Goal: Task Accomplishment & Management: Manage account settings

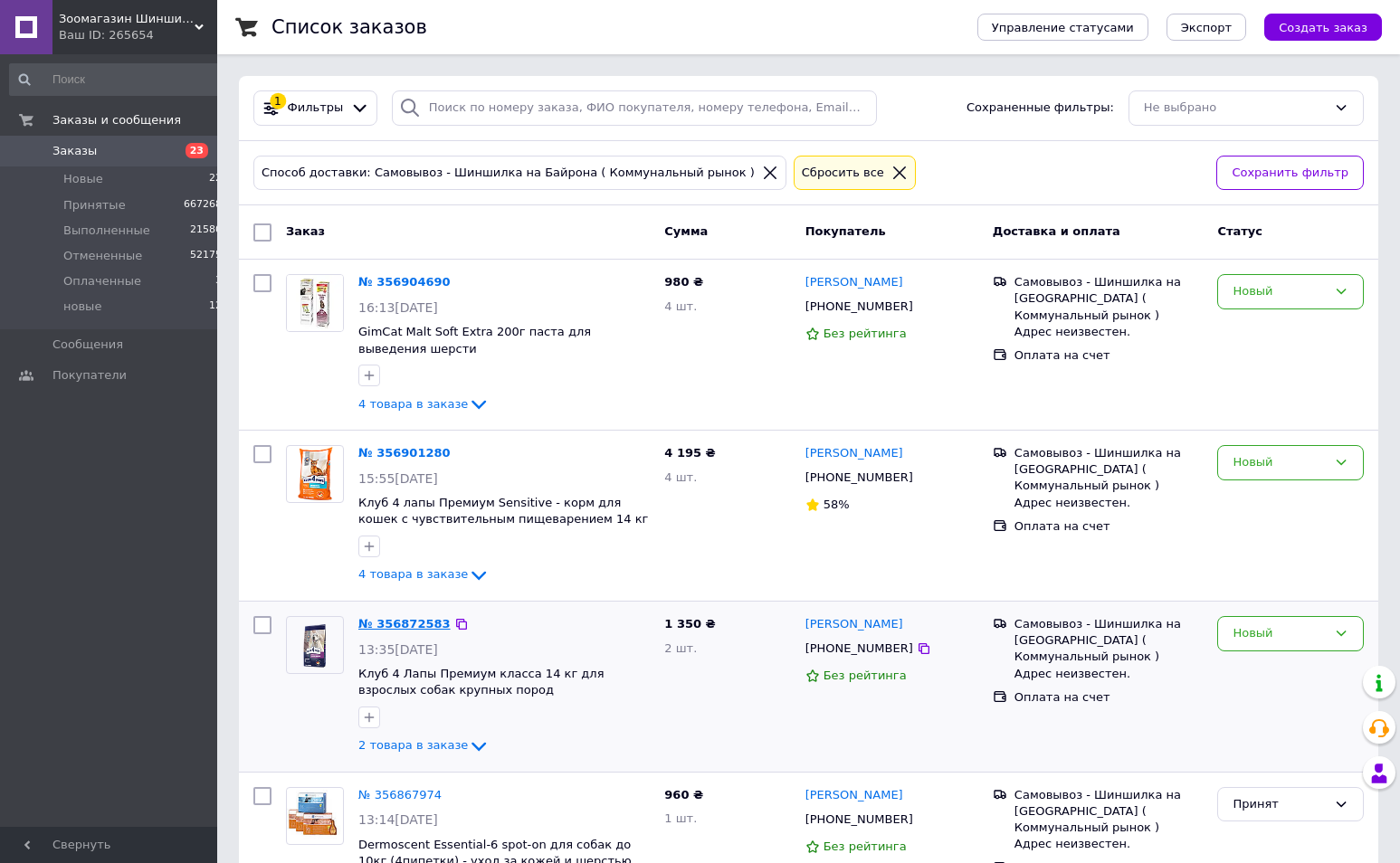
click at [385, 626] on link "№ 356872583" at bounding box center [405, 624] width 92 height 13
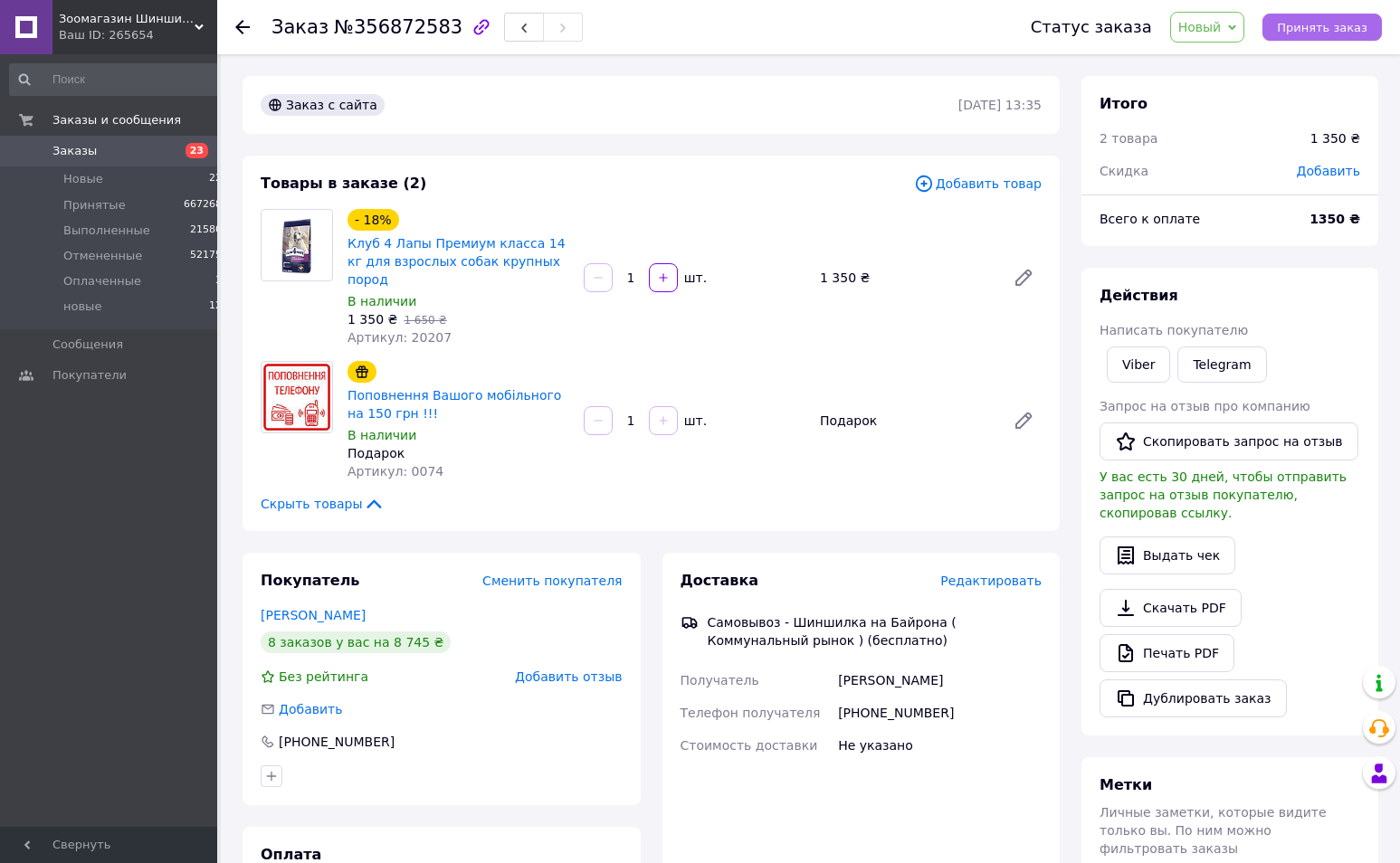
click at [1320, 30] on span "Принять заказ" at bounding box center [1322, 28] width 91 height 13
click at [1165, 640] on link "Печать PDF" at bounding box center [1167, 653] width 135 height 38
click at [243, 28] on use at bounding box center [242, 27] width 14 height 14
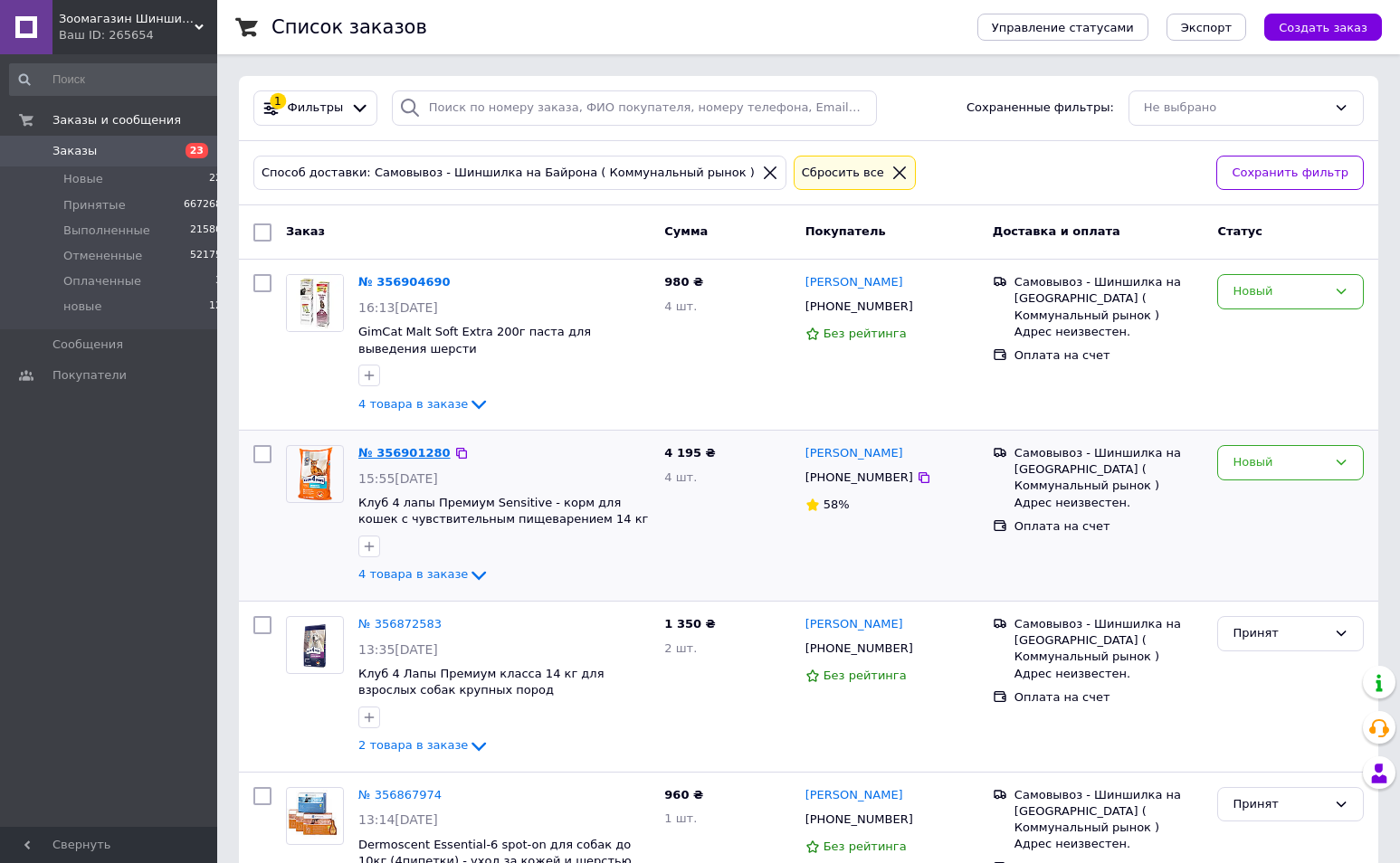
click at [407, 454] on link "№ 356901280" at bounding box center [405, 453] width 92 height 13
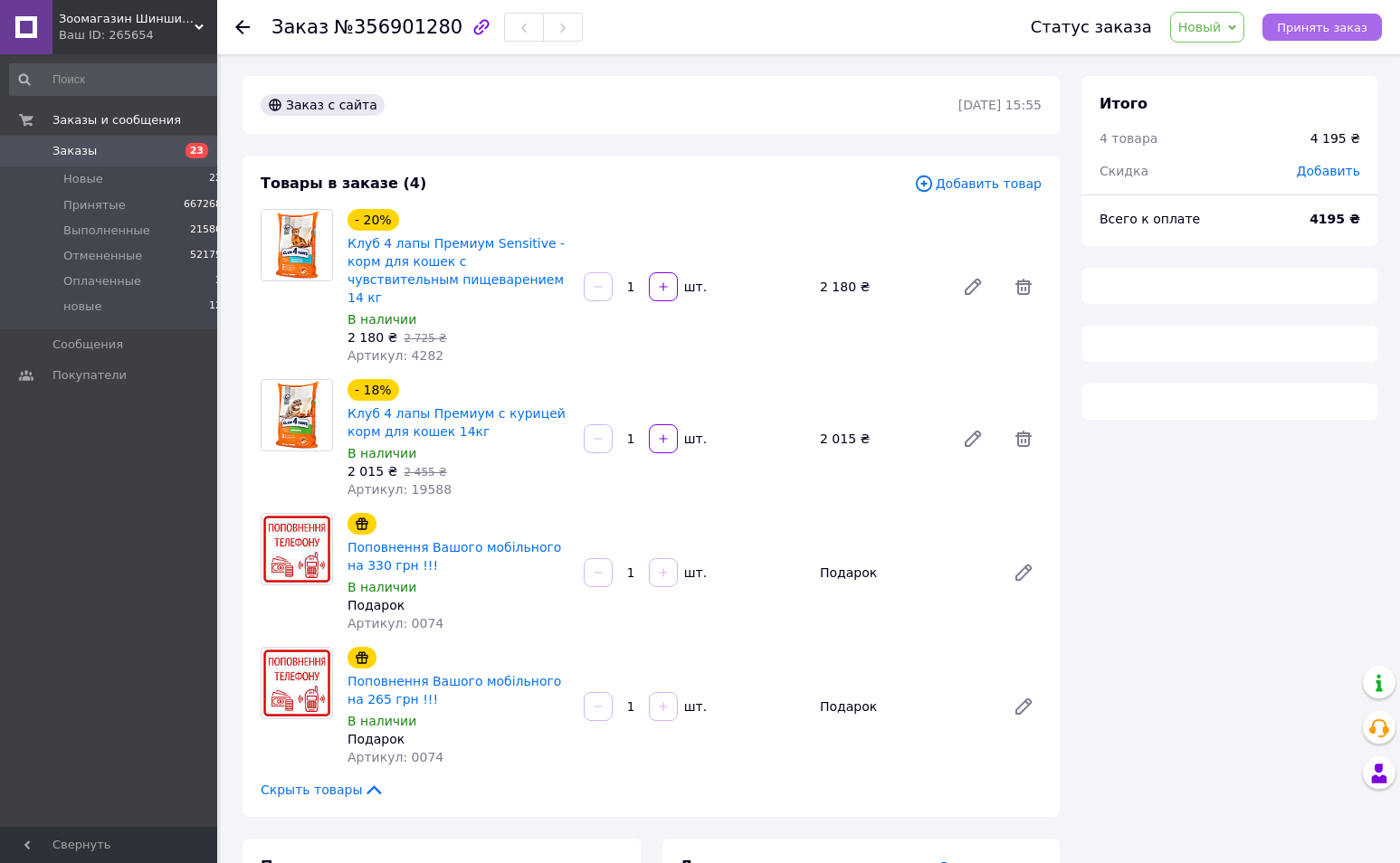
click at [1312, 26] on span "Принять заказ" at bounding box center [1322, 28] width 91 height 13
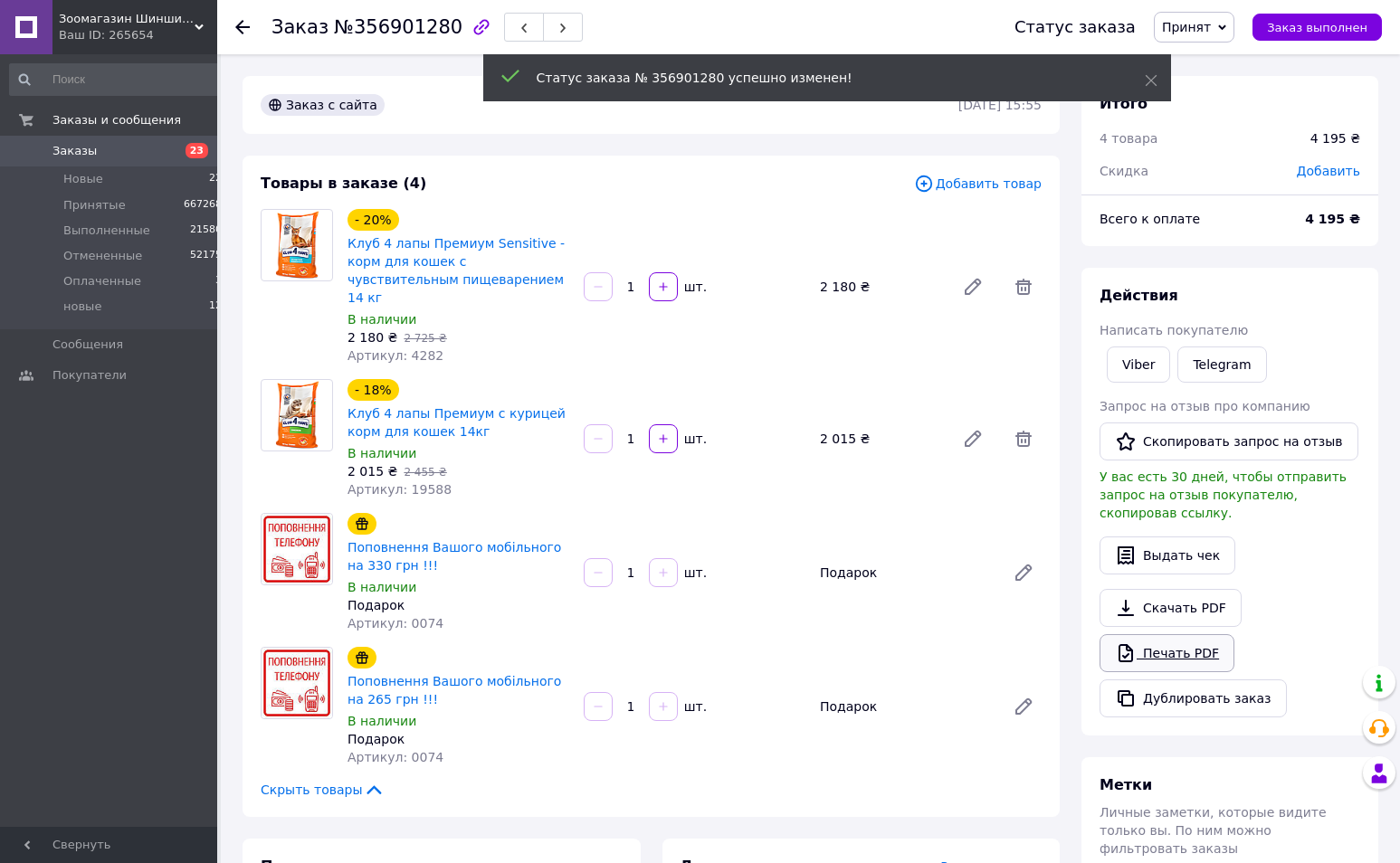
click at [1160, 642] on link "Печать PDF" at bounding box center [1167, 653] width 135 height 38
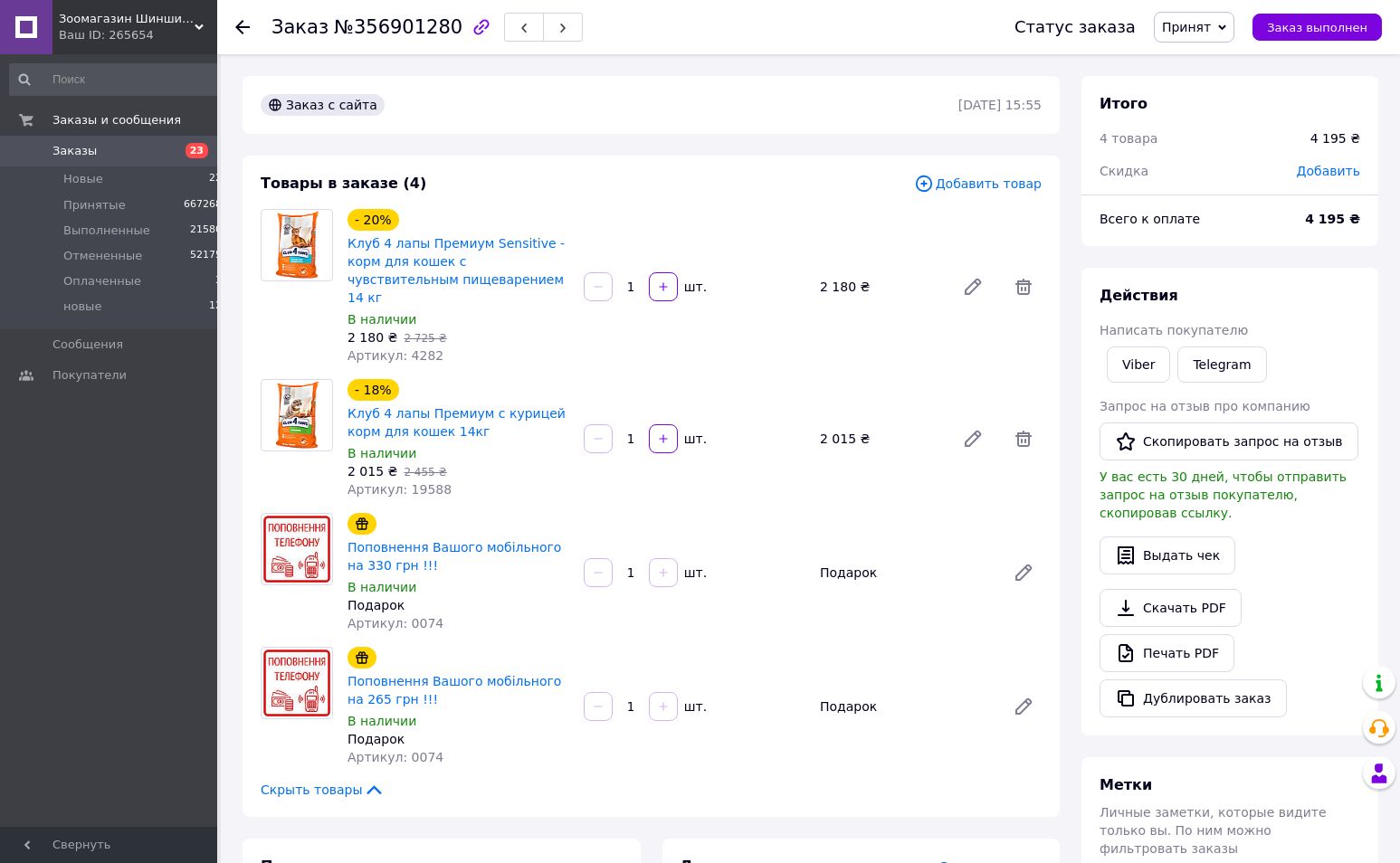
drag, startPoint x: 239, startPoint y: 28, endPoint x: 311, endPoint y: 113, distance: 111.4
click at [240, 28] on use at bounding box center [242, 27] width 14 height 14
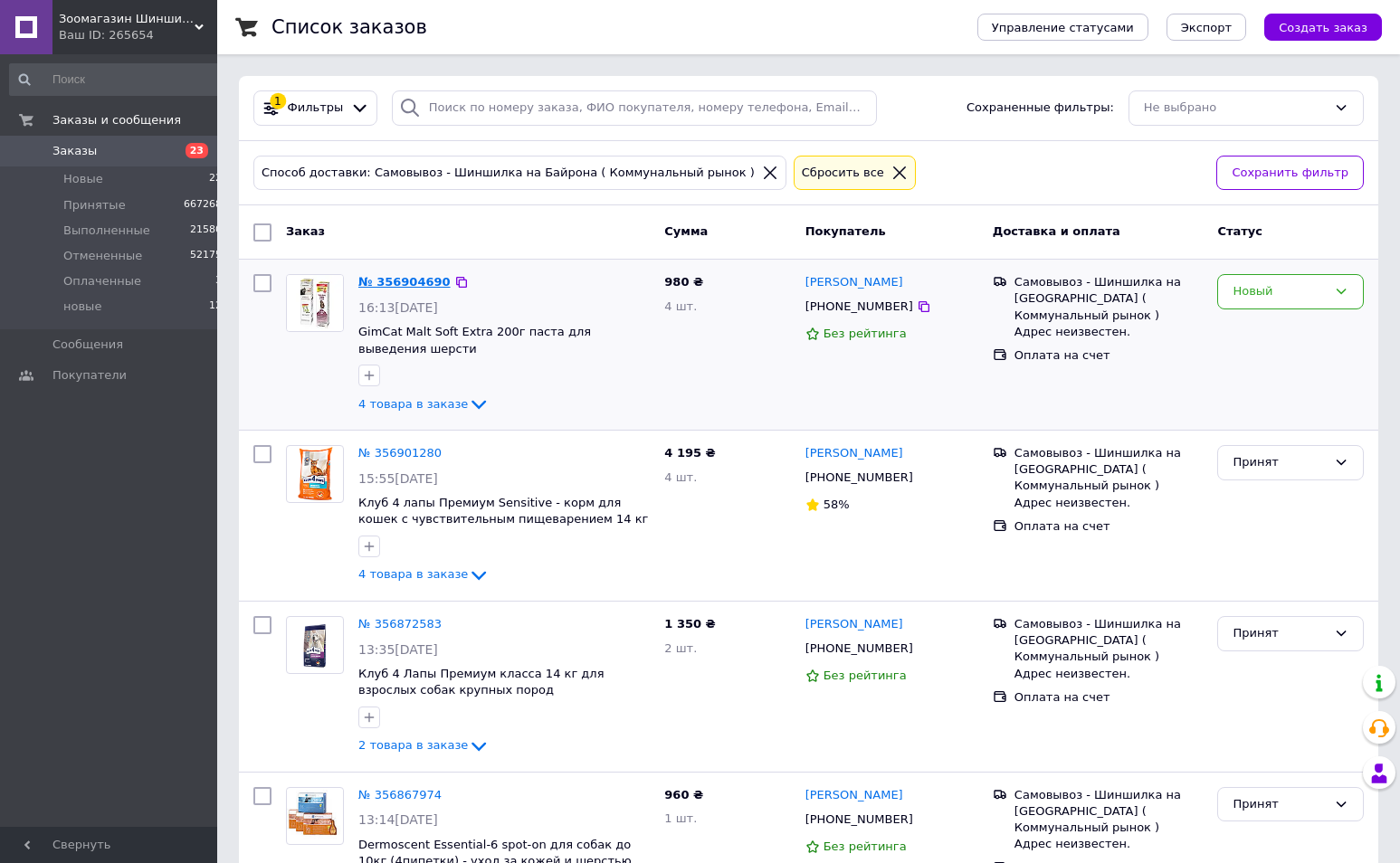
click at [395, 279] on link "№ 356904690" at bounding box center [405, 282] width 92 height 13
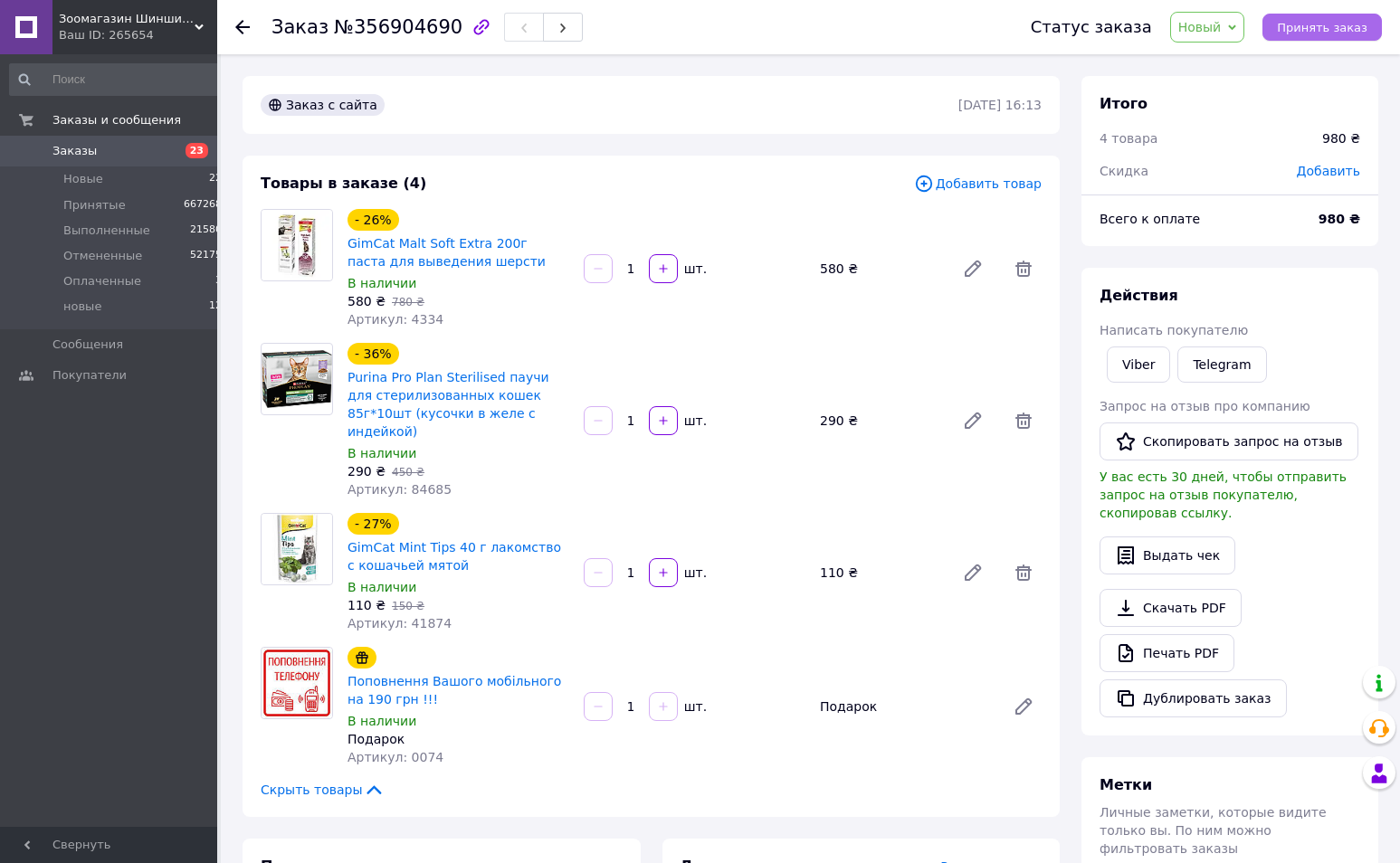
click at [1295, 36] on button "Принять заказ" at bounding box center [1322, 27] width 120 height 27
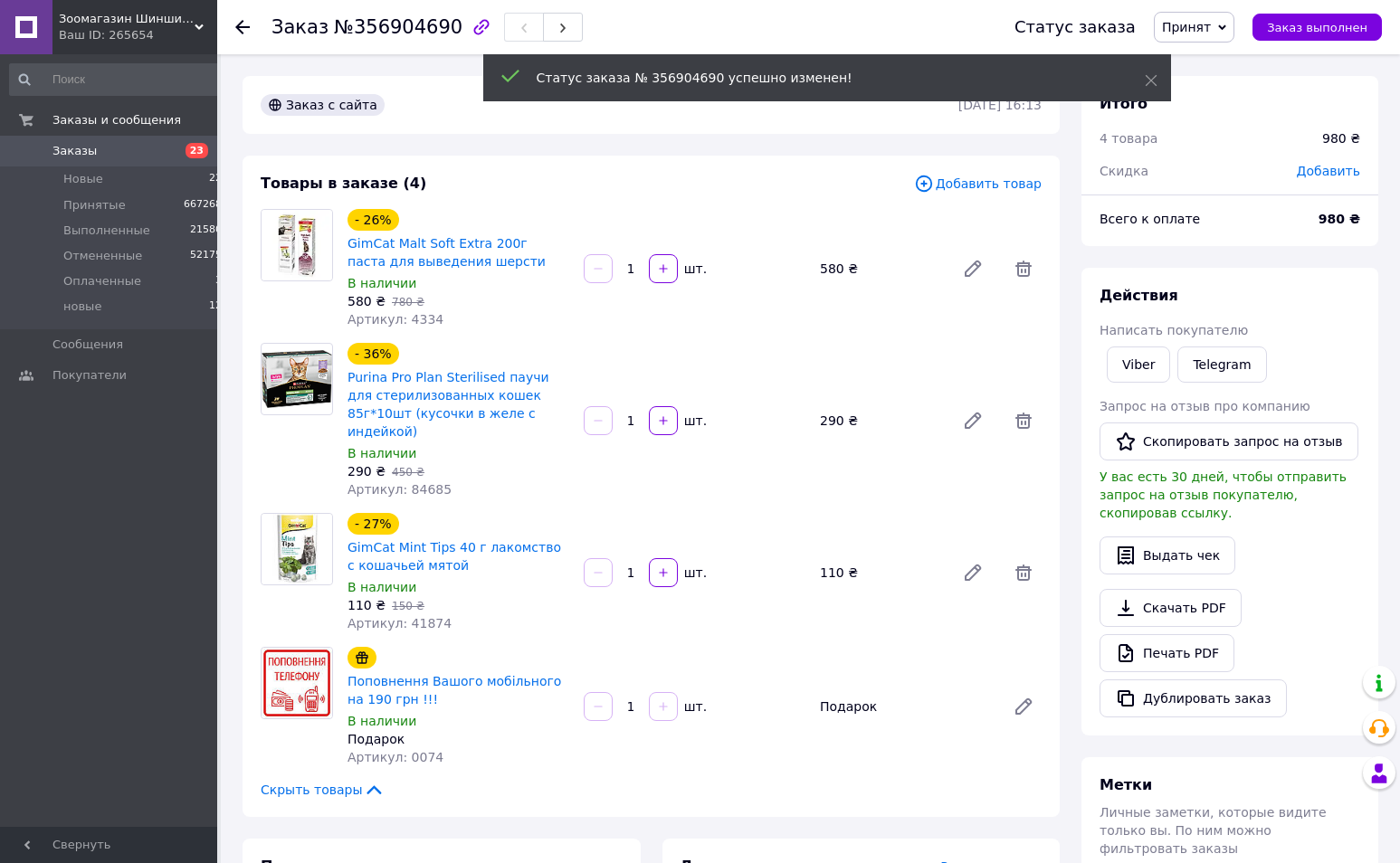
click at [1182, 634] on link "Печать PDF" at bounding box center [1167, 653] width 135 height 38
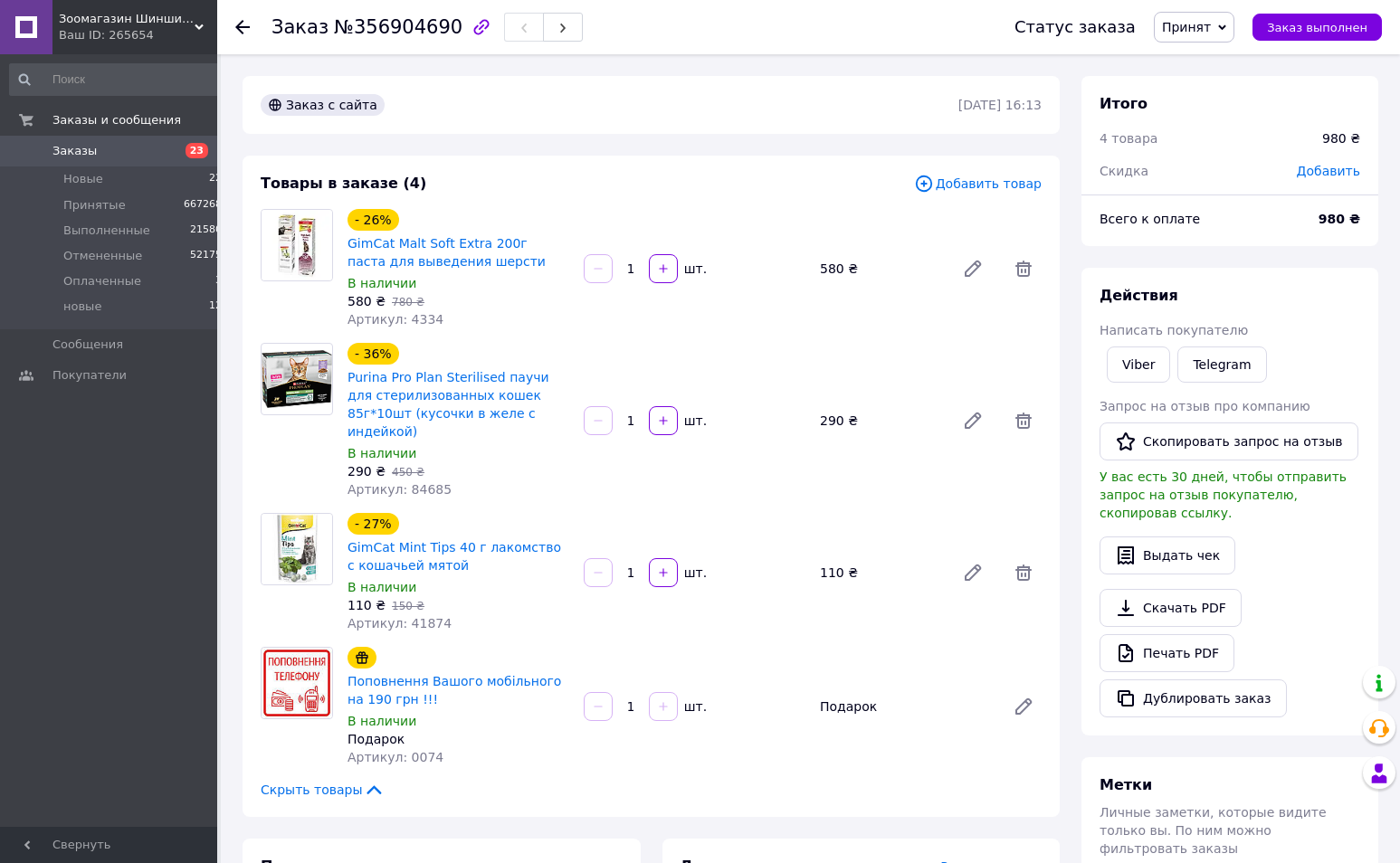
click at [244, 26] on use at bounding box center [242, 27] width 14 height 14
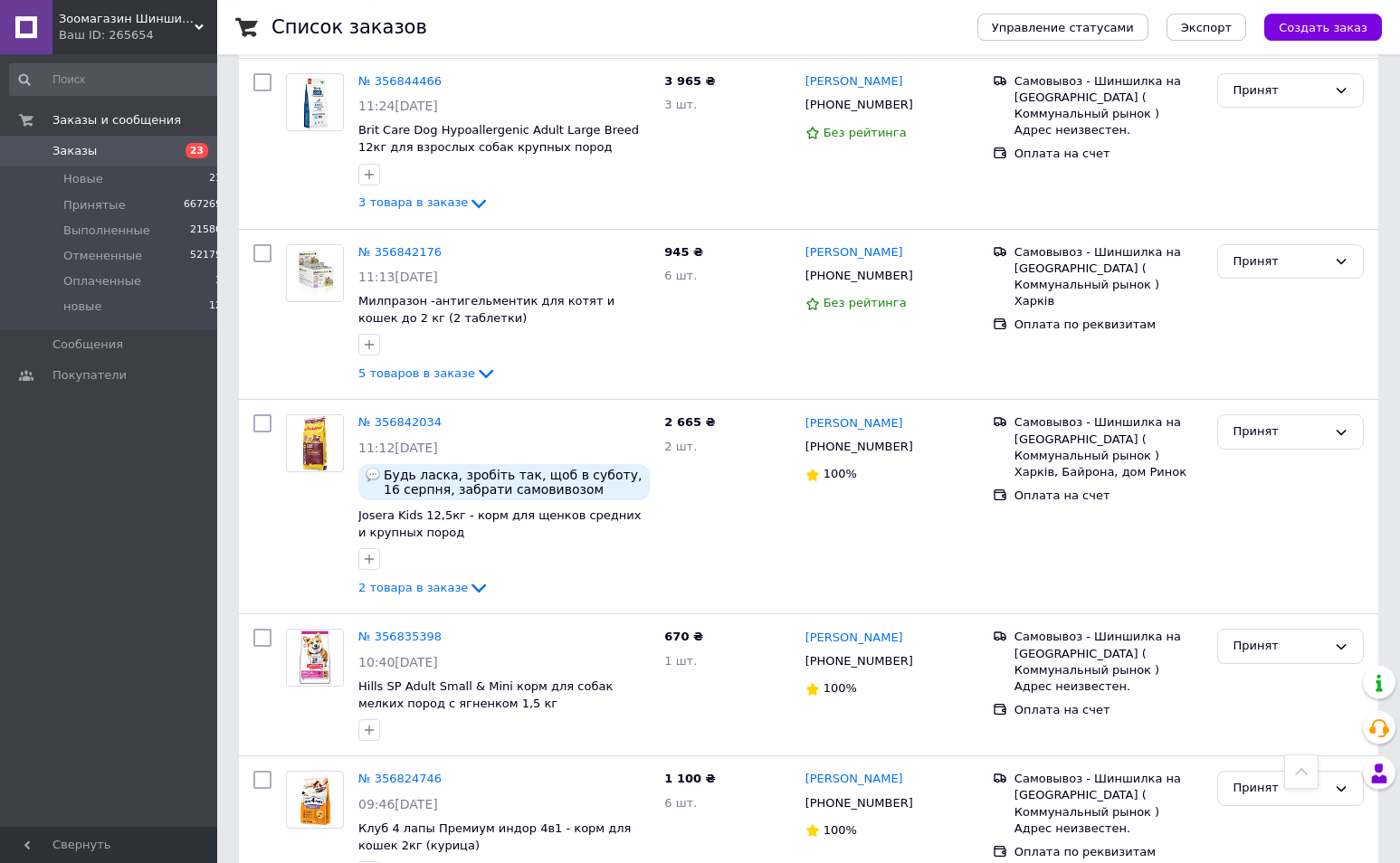
scroll to position [1200, 0]
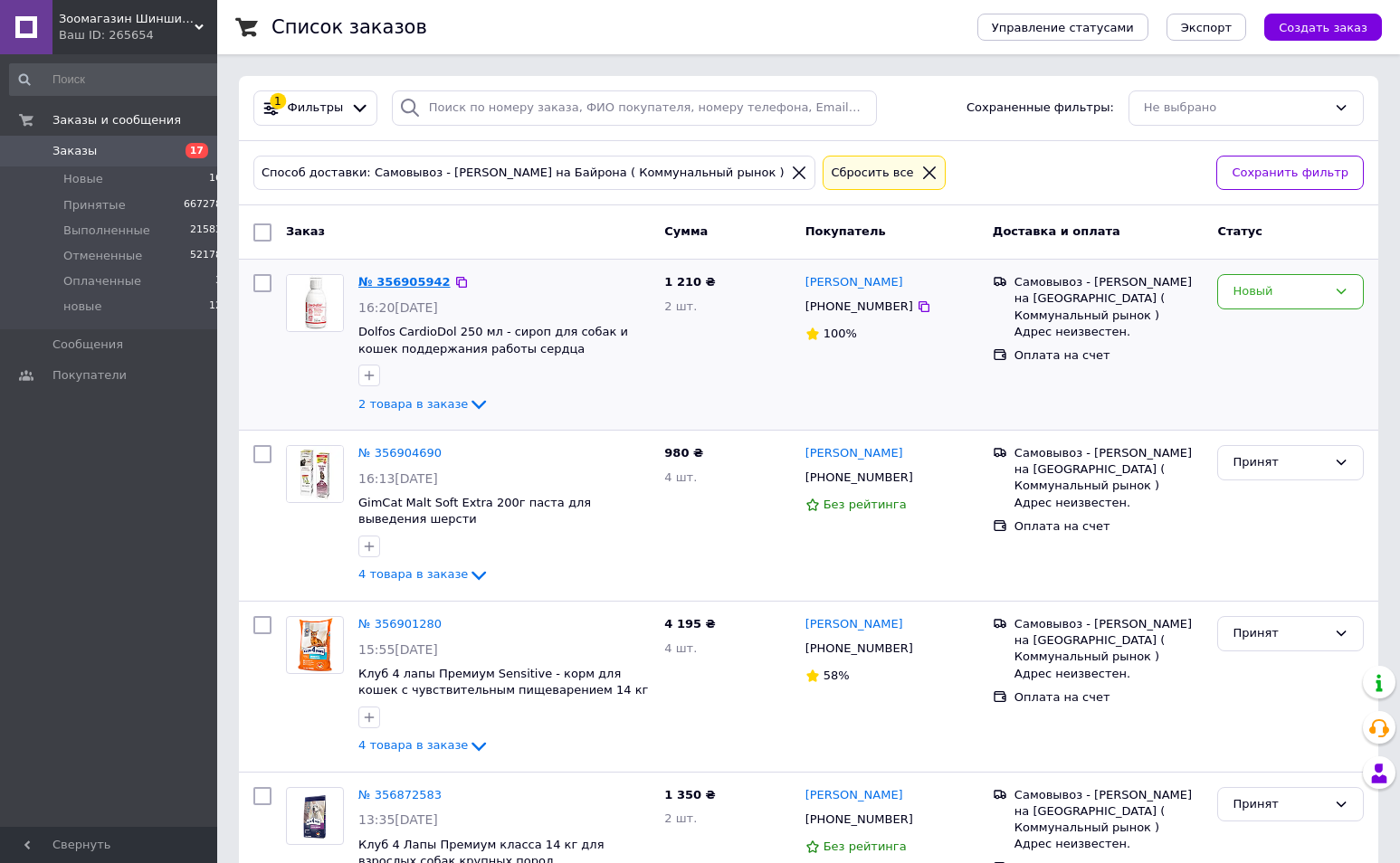
click at [393, 285] on link "№ 356905942" at bounding box center [405, 282] width 92 height 13
